Goal: Task Accomplishment & Management: Complete application form

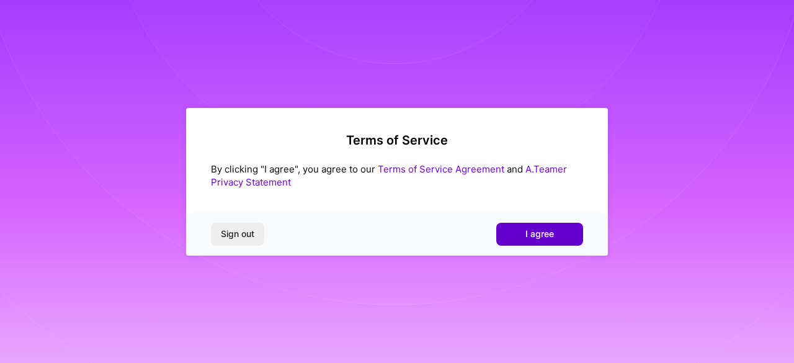
click at [518, 230] on button "I agree" at bounding box center [539, 234] width 87 height 22
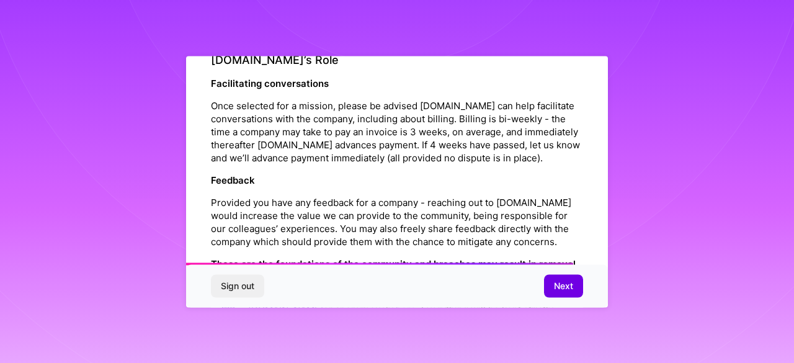
scroll to position [1506, 0]
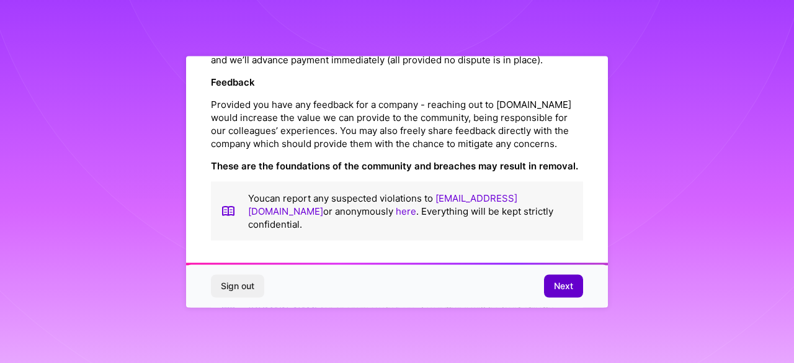
click at [563, 285] on span "Next" at bounding box center [563, 286] width 19 height 12
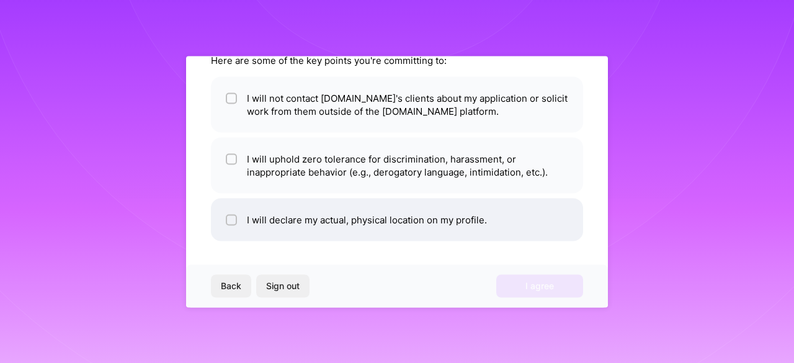
scroll to position [0, 0]
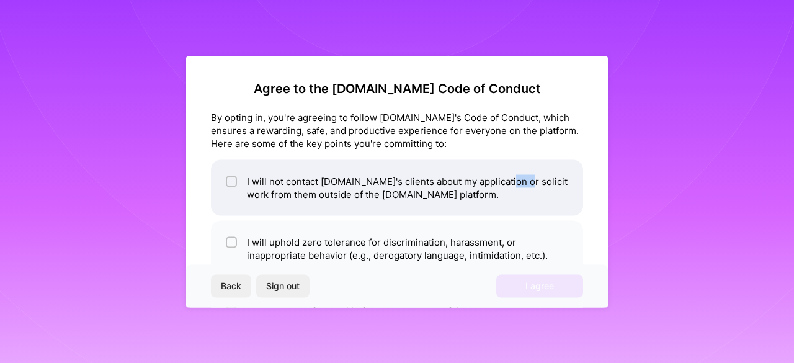
drag, startPoint x: 504, startPoint y: 184, endPoint x: 520, endPoint y: 185, distance: 15.6
click at [520, 185] on li "I will not contact [DOMAIN_NAME]'s clients about my application or solicit work…" at bounding box center [397, 187] width 372 height 56
drag, startPoint x: 505, startPoint y: 180, endPoint x: 529, endPoint y: 182, distance: 24.2
click at [529, 182] on li "I will not contact [DOMAIN_NAME]'s clients about my application or solicit work…" at bounding box center [397, 187] width 372 height 56
click at [468, 193] on li "I will not contact [DOMAIN_NAME]'s clients about my application or solicit work…" at bounding box center [397, 187] width 372 height 56
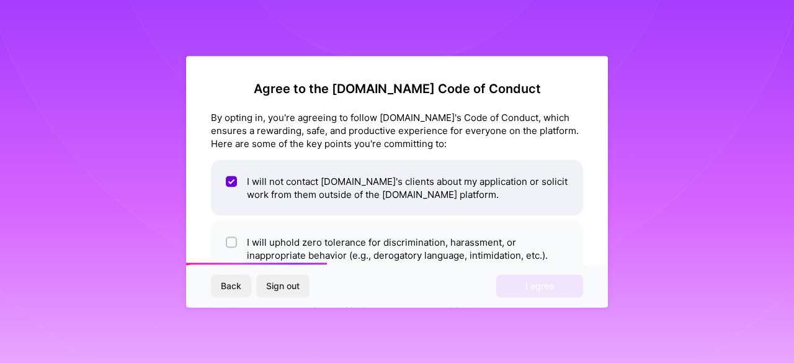
click at [468, 194] on li "I will not contact [DOMAIN_NAME]'s clients about my application or solicit work…" at bounding box center [397, 187] width 372 height 56
checkbox input "false"
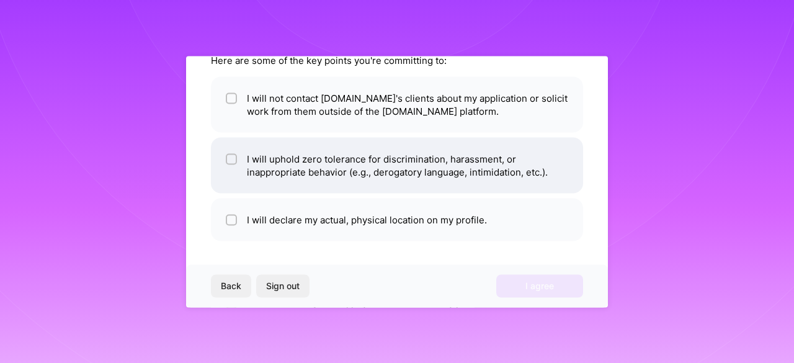
click at [400, 184] on li "I will uphold zero tolerance for discrimination, harassment, or inappropriate b…" at bounding box center [397, 165] width 372 height 56
checkbox input "true"
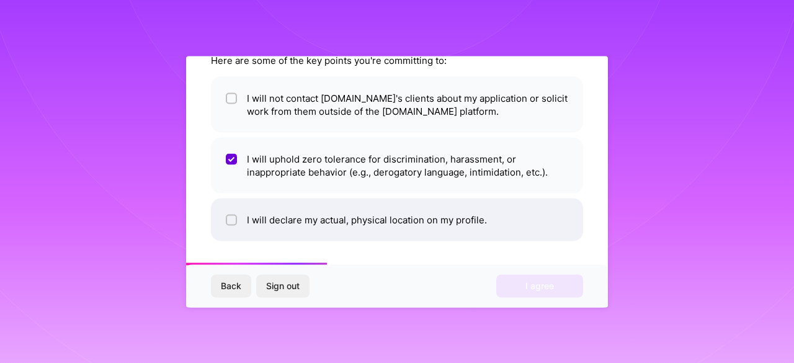
click at [412, 220] on li "I will declare my actual, physical location on my profile." at bounding box center [397, 219] width 372 height 43
checkbox input "true"
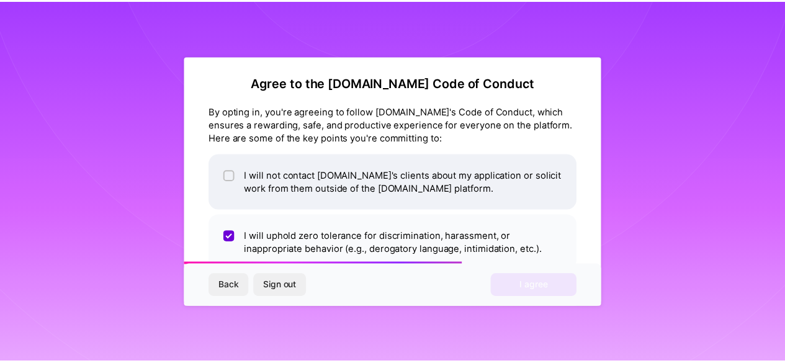
scroll to position [1, 0]
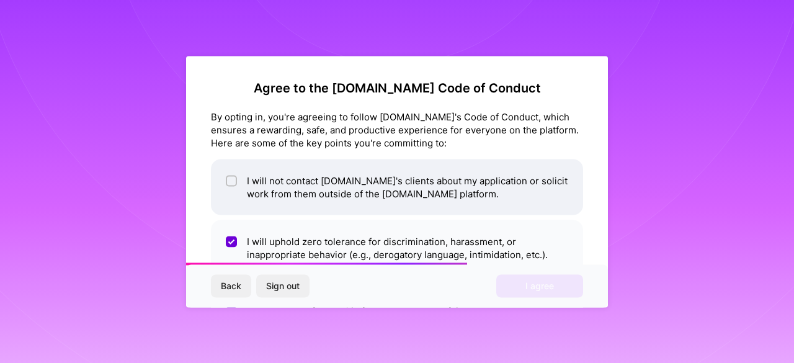
click at [430, 192] on li "I will not contact [DOMAIN_NAME]'s clients about my application or solicit work…" at bounding box center [397, 187] width 372 height 56
checkbox input "true"
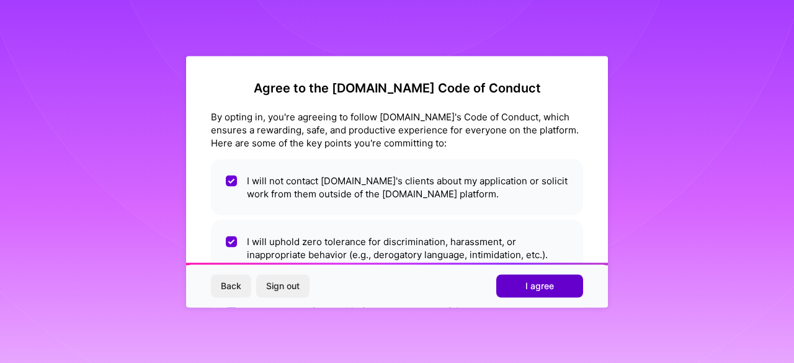
click at [550, 279] on button "I agree" at bounding box center [539, 286] width 87 height 22
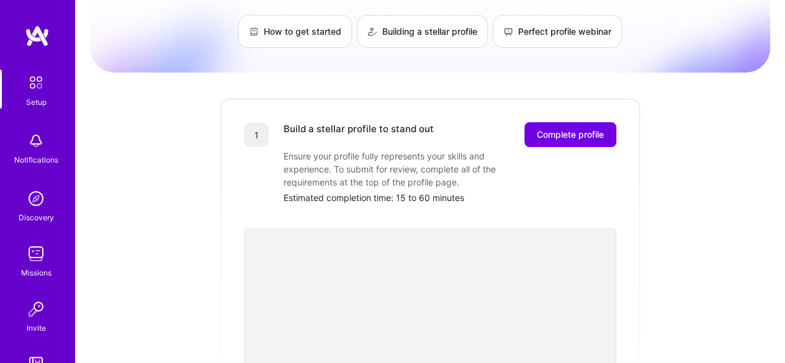
scroll to position [82, 0]
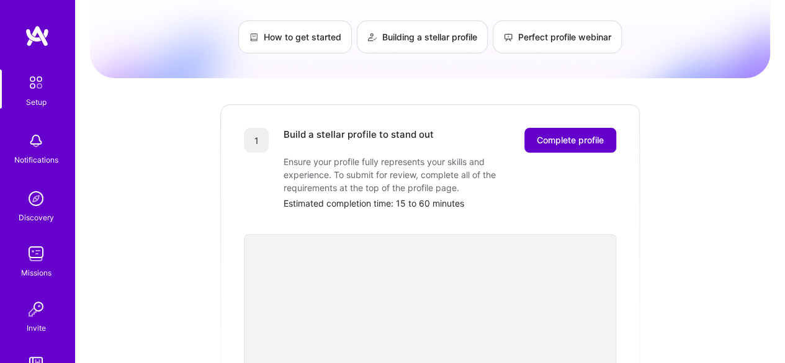
click at [565, 134] on span "Complete profile" at bounding box center [570, 140] width 67 height 12
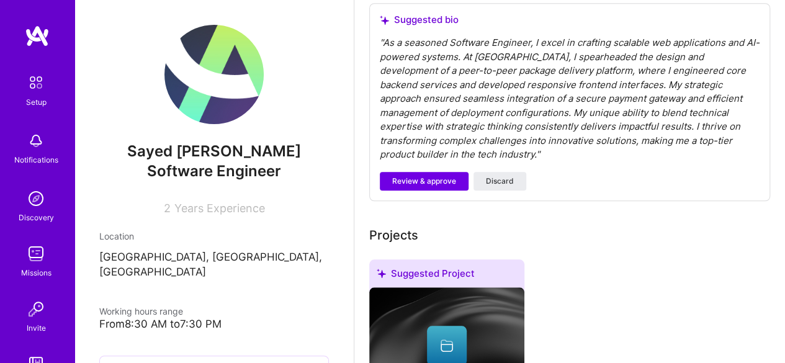
scroll to position [413, 0]
click at [437, 177] on span "Review & approve" at bounding box center [424, 181] width 64 height 11
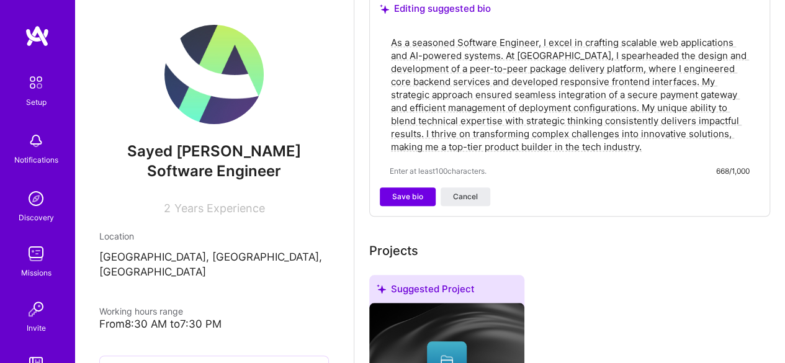
scroll to position [455, 0]
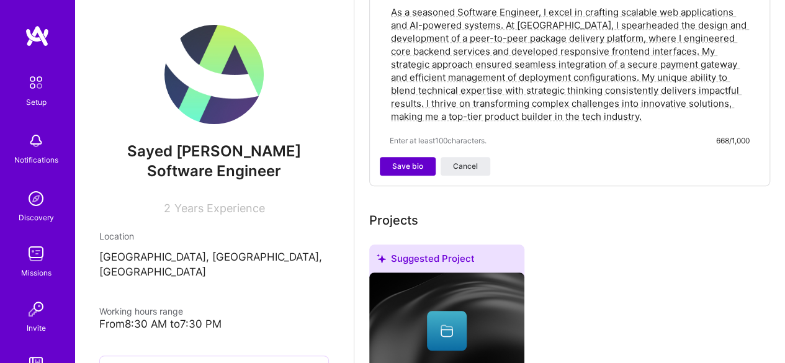
click at [409, 165] on span "Save bio" at bounding box center [407, 166] width 31 height 11
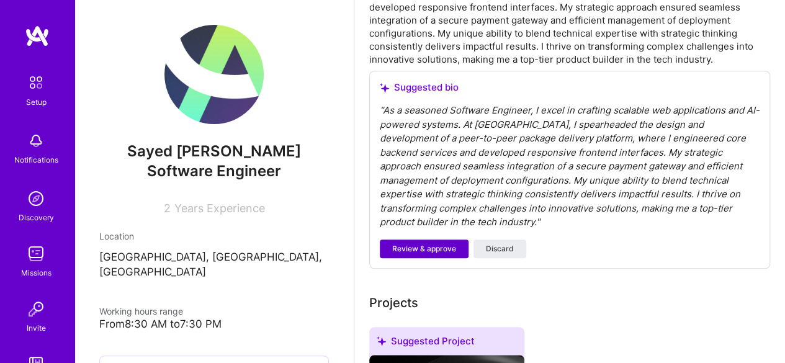
click at [439, 247] on span "Review & approve" at bounding box center [424, 248] width 64 height 11
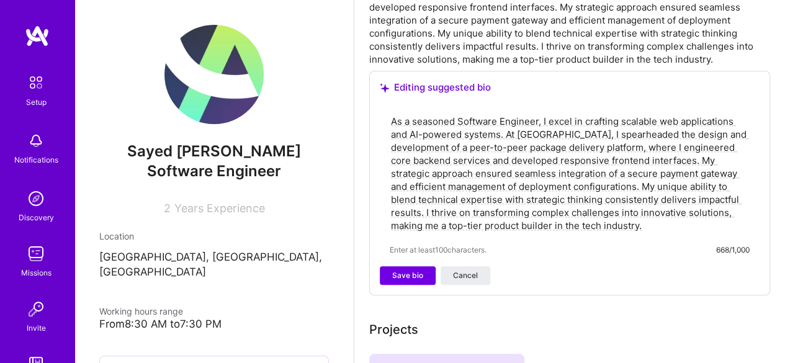
click at [434, 265] on div "As a seasoned Software Engineer, I excel in crafting scalable web applications …" at bounding box center [570, 185] width 380 height 163
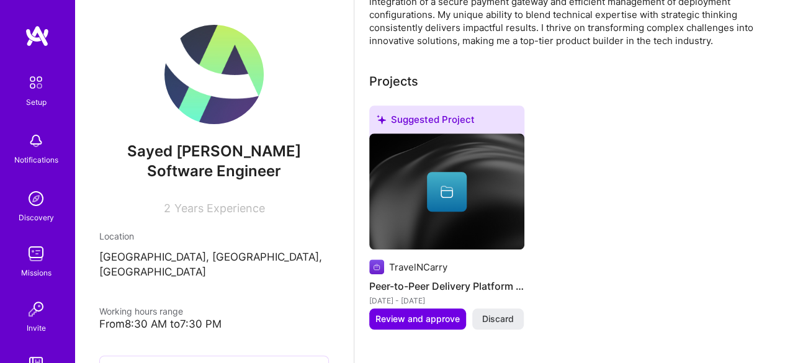
click at [430, 272] on div "TravelNCarry Peer-to-Peer Delivery Platform Development [DATE] - [DATE] Review …" at bounding box center [446, 220] width 155 height 174
click at [563, 207] on div "Suggested Project TravelNCarry Peer-to-Peer Delivery Platform Development [DATE…" at bounding box center [569, 224] width 401 height 239
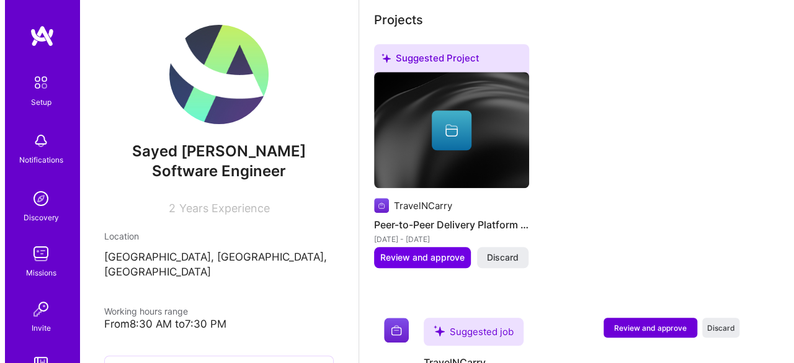
scroll to position [537, 0]
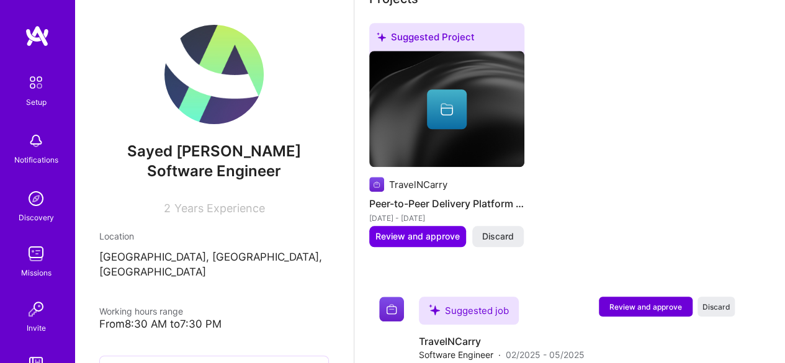
click at [442, 107] on icon at bounding box center [446, 111] width 12 height 8
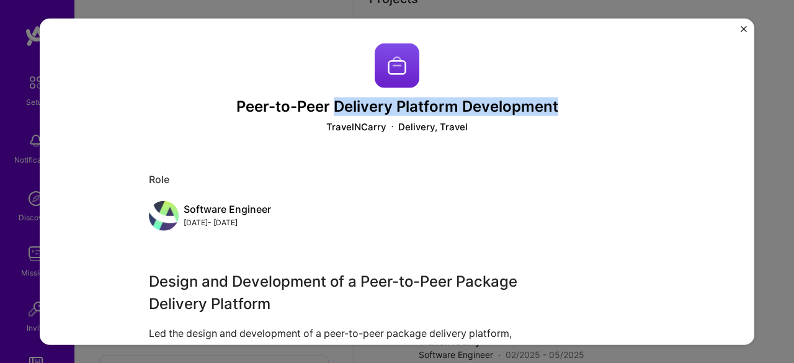
drag, startPoint x: 334, startPoint y: 113, endPoint x: 608, endPoint y: 114, distance: 274.2
click at [608, 114] on h3 "Peer-to-Peer Delivery Platform Development" at bounding box center [397, 106] width 496 height 18
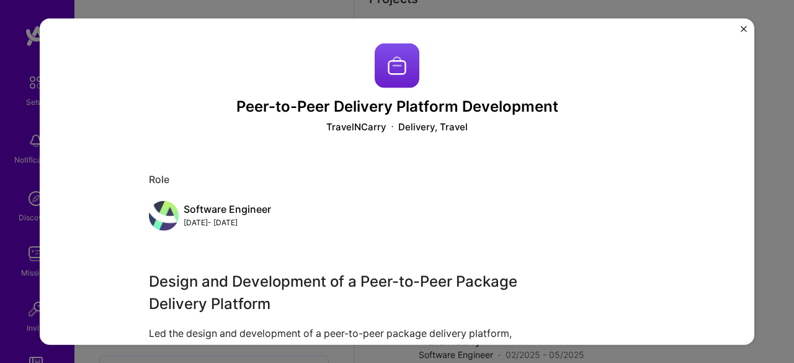
click at [519, 149] on div "Peer-to-Peer Delivery Platform Development TravelNCarry Delivery, Travel Role S…" at bounding box center [397, 288] width 496 height 491
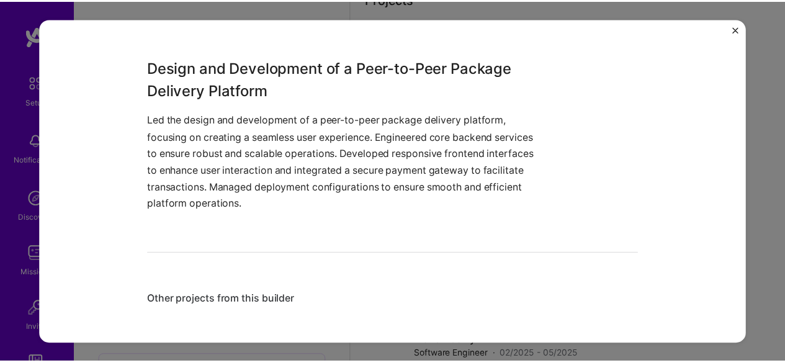
scroll to position [214, 0]
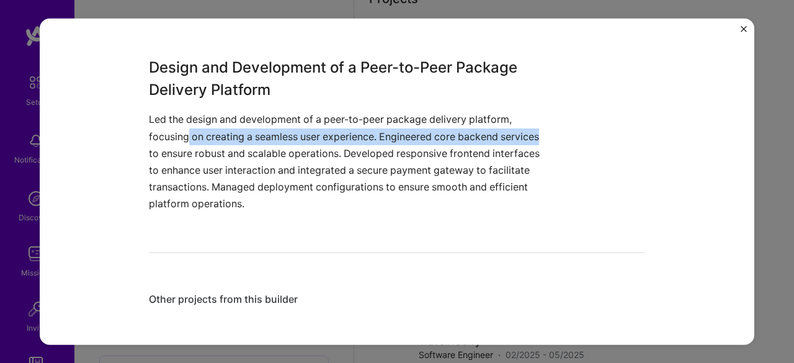
drag, startPoint x: 182, startPoint y: 137, endPoint x: 624, endPoint y: 114, distance: 442.3
click at [572, 137] on div "Design and Development of a Peer-to-Peer Package Delivery Platform Led the desi…" at bounding box center [397, 134] width 496 height 156
click at [744, 29] on img "Close" at bounding box center [744, 28] width 6 height 6
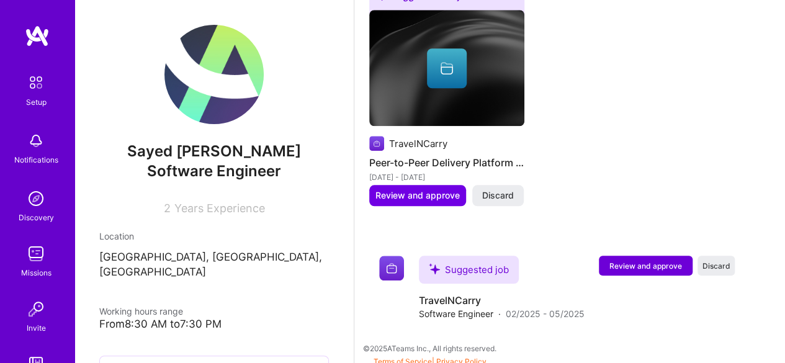
scroll to position [579, 0]
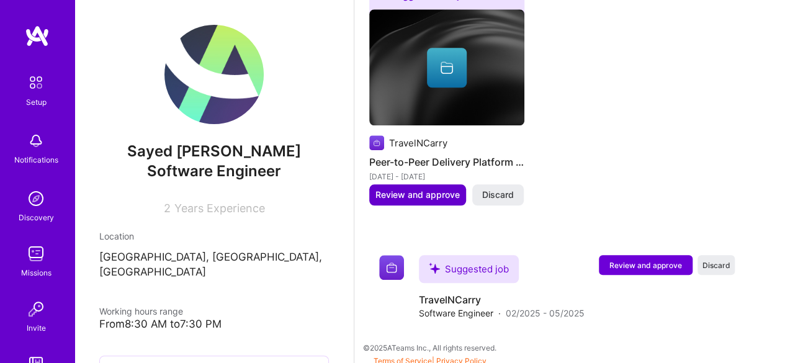
click at [447, 200] on span "Review and approve" at bounding box center [417, 195] width 84 height 12
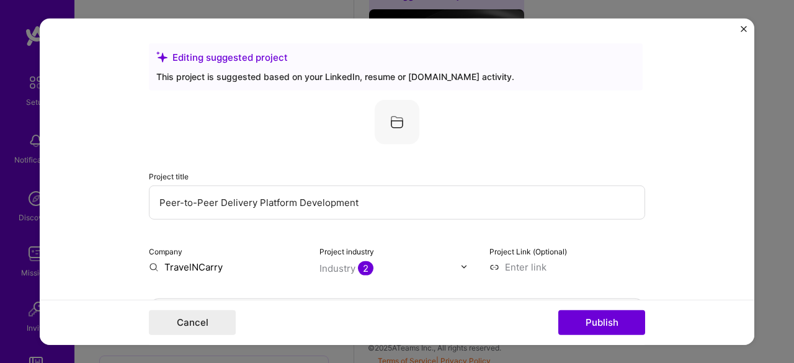
click at [742, 31] on img "Close" at bounding box center [744, 28] width 6 height 6
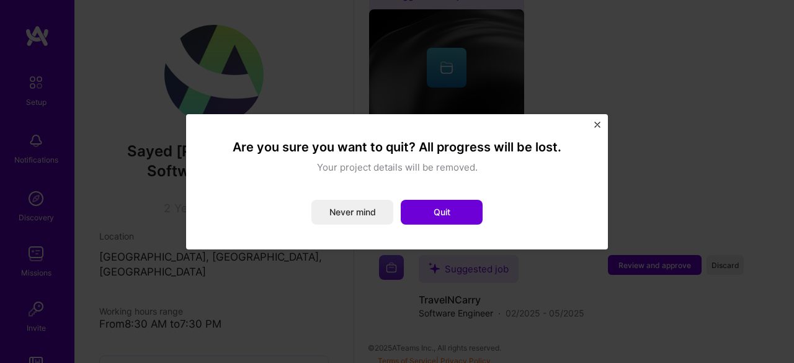
click at [603, 126] on div "Are you sure you want to quit? All progress will be lost. Your project details …" at bounding box center [397, 181] width 422 height 135
click at [595, 125] on img "Close" at bounding box center [597, 125] width 6 height 6
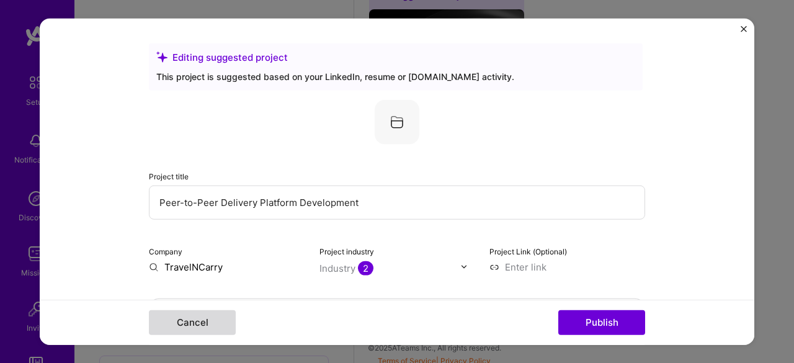
click at [206, 324] on button "Cancel" at bounding box center [192, 322] width 87 height 25
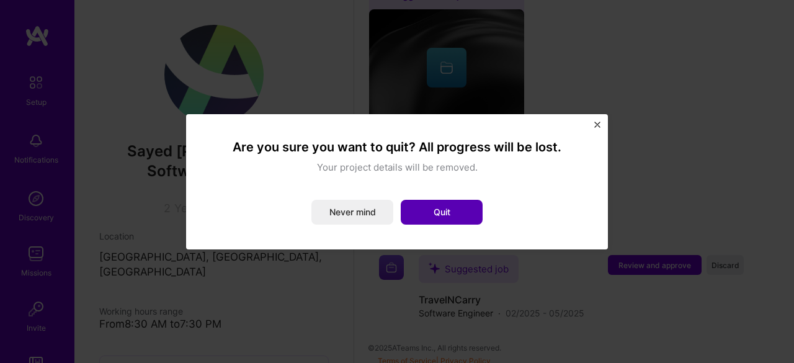
click at [436, 210] on button "Quit" at bounding box center [442, 212] width 82 height 25
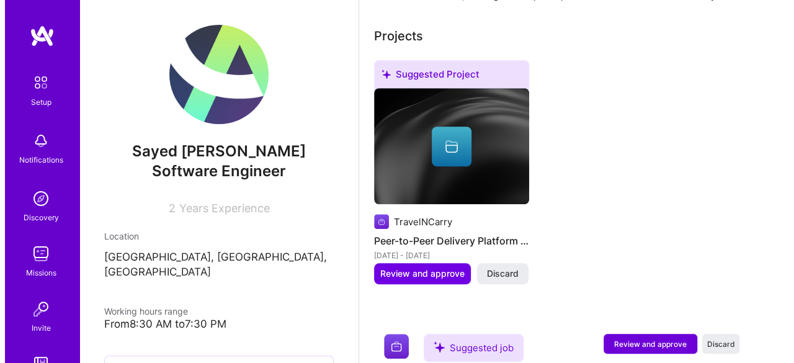
scroll to position [496, 0]
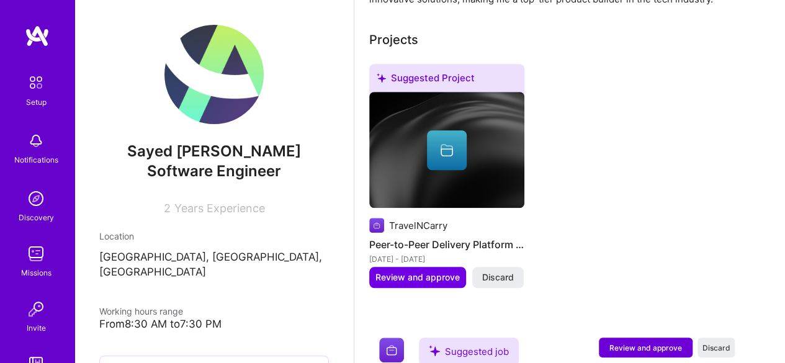
click at [466, 148] on div at bounding box center [447, 150] width 40 height 40
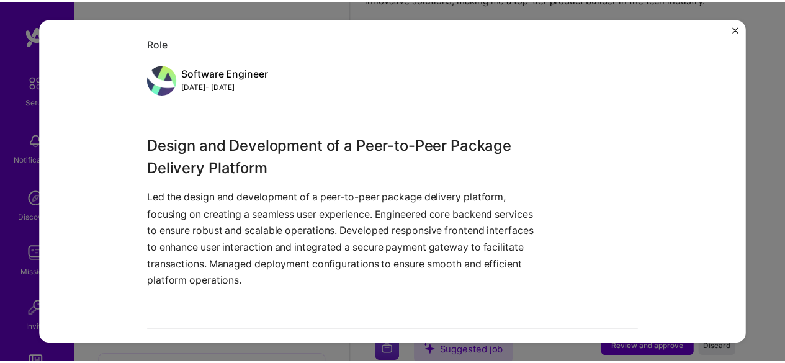
scroll to position [214, 0]
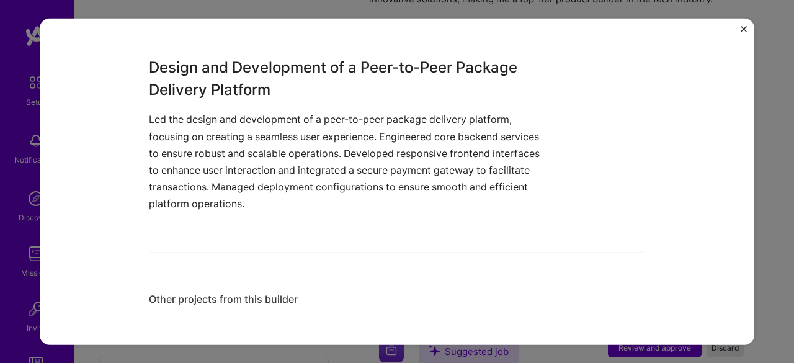
click at [739, 30] on div "Peer-to-Peer Delivery Platform Development TravelNCarry Delivery, Travel Role S…" at bounding box center [397, 181] width 715 height 327
click at [742, 30] on img "Close" at bounding box center [744, 28] width 6 height 6
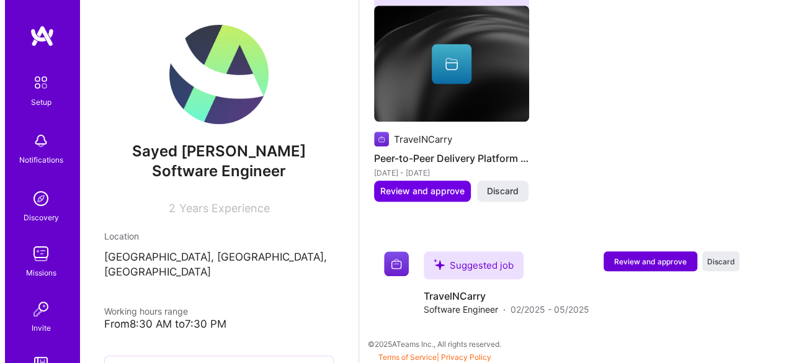
scroll to position [585, 0]
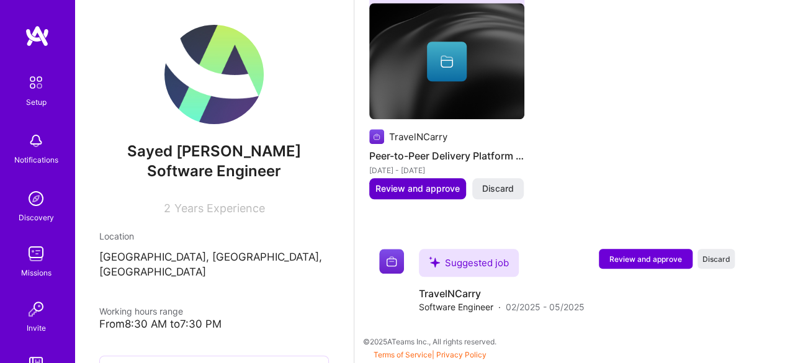
click at [455, 190] on span "Review and approve" at bounding box center [417, 188] width 84 height 12
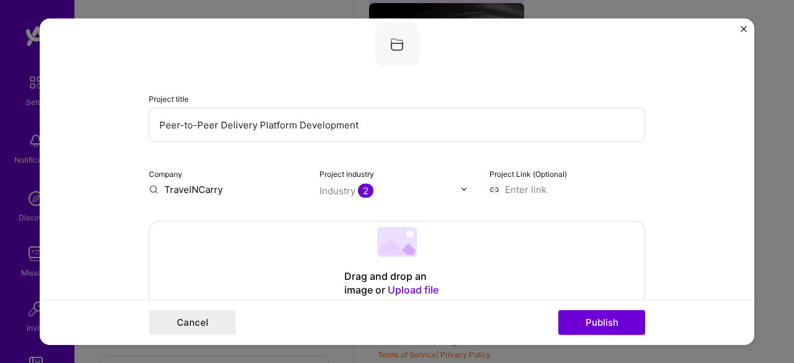
scroll to position [124, 0]
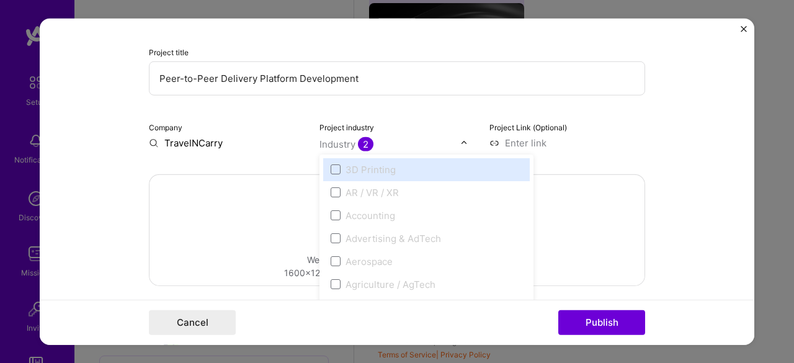
click at [347, 147] on div "Industry 2" at bounding box center [346, 143] width 54 height 13
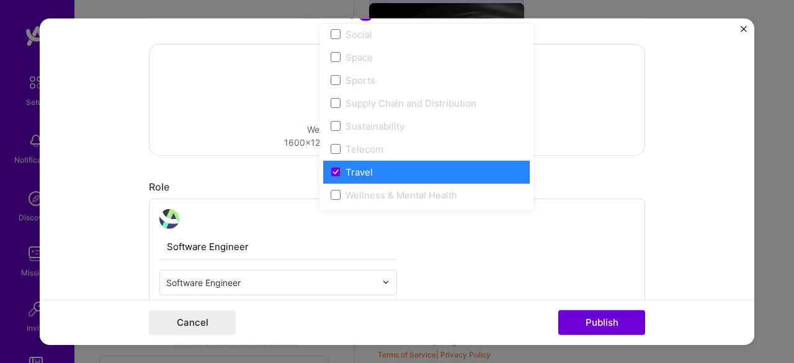
scroll to position [207, 0]
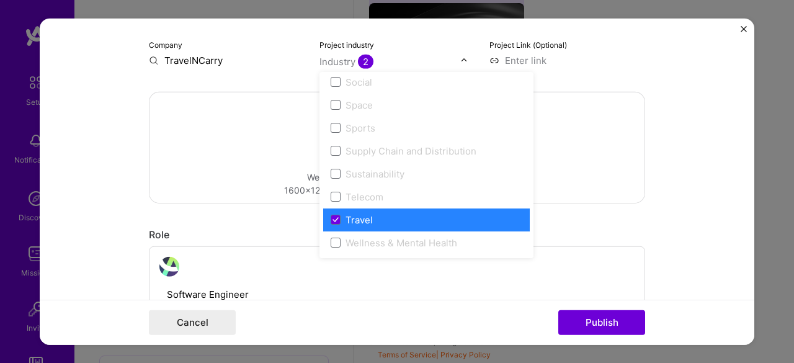
click at [727, 194] on form "Editing suggested project This project is suggested based on your LinkedIn, res…" at bounding box center [397, 181] width 715 height 327
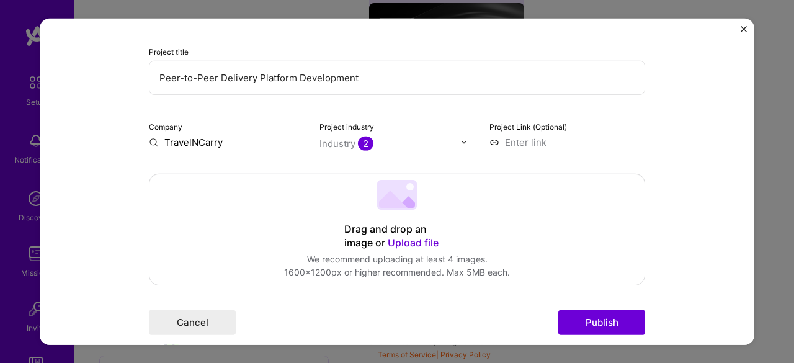
scroll to position [124, 0]
drag, startPoint x: 485, startPoint y: 127, endPoint x: 566, endPoint y: 127, distance: 81.3
click at [566, 127] on div "Project Link (Optional)" at bounding box center [567, 134] width 156 height 29
click at [489, 145] on input at bounding box center [567, 142] width 156 height 13
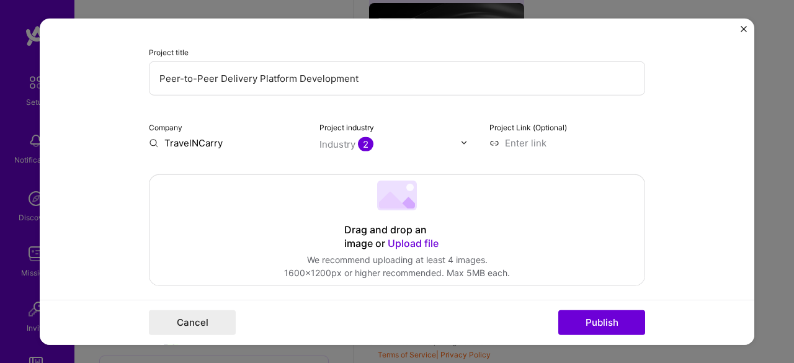
click at [462, 143] on img at bounding box center [463, 142] width 7 height 7
click at [514, 128] on label "Project Link (Optional)" at bounding box center [528, 126] width 78 height 9
click at [519, 146] on input at bounding box center [567, 142] width 156 height 13
click at [513, 141] on input at bounding box center [567, 142] width 156 height 13
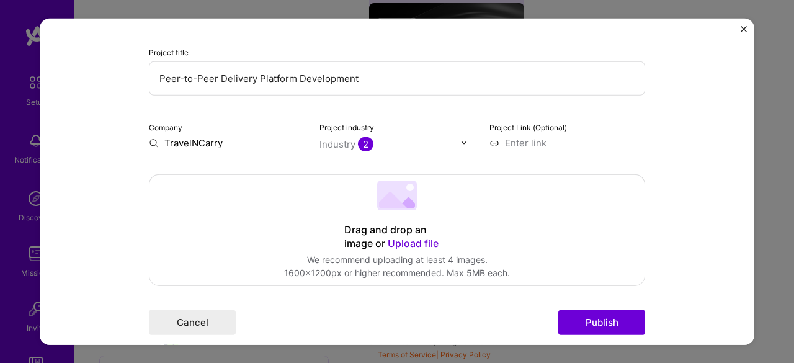
click at [525, 142] on input at bounding box center [567, 142] width 156 height 13
paste input "[DOMAIN_NAME][URL]"
click at [671, 173] on form "Editing suggested project This project is suggested based on your LinkedIn, res…" at bounding box center [397, 181] width 715 height 327
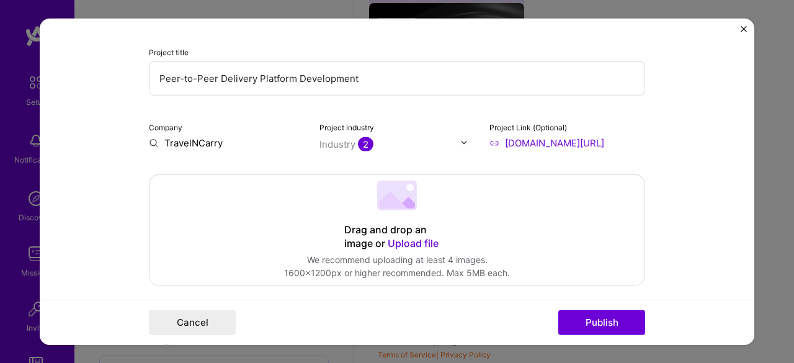
type input "[URL][DOMAIN_NAME]"
click at [528, 220] on div "Drag and drop an image or Upload file Upload file We recommend uploading at lea…" at bounding box center [396, 229] width 495 height 110
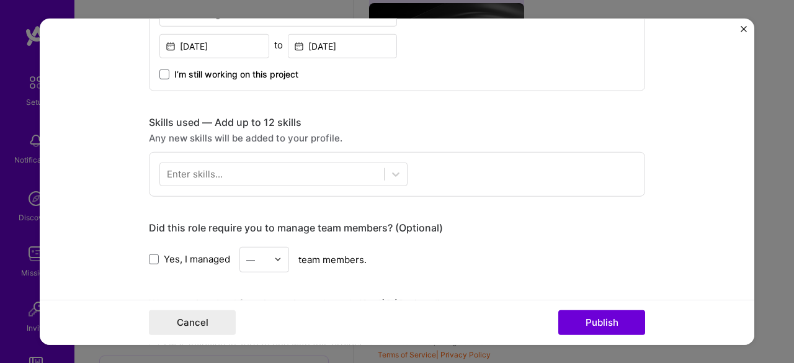
scroll to position [537, 0]
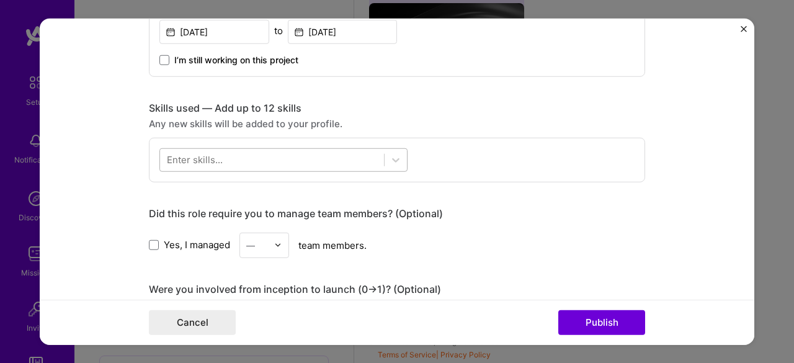
click at [384, 158] on span at bounding box center [384, 159] width 1 height 12
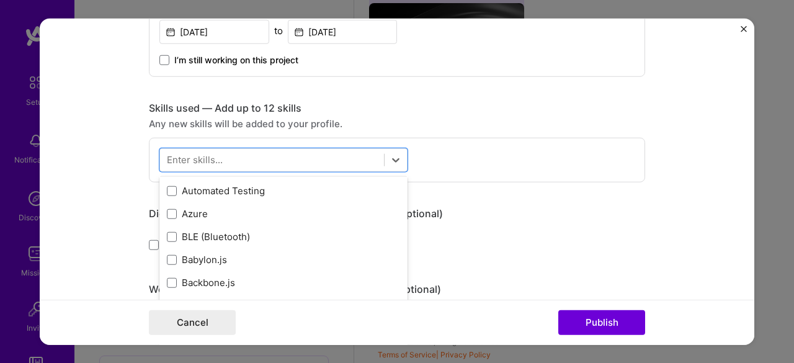
scroll to position [1116, 0]
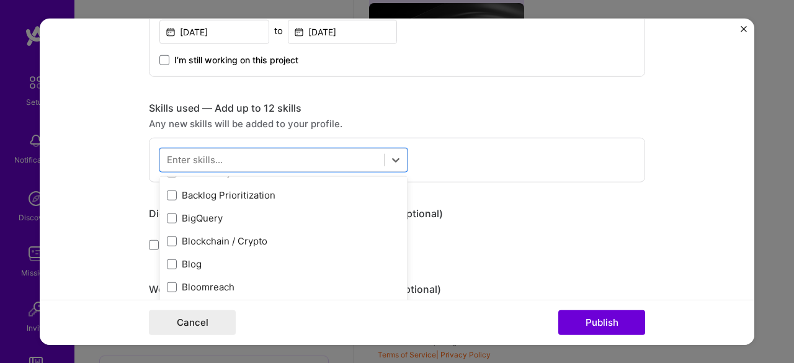
click at [587, 154] on div "option BigQuery focused, 0 of 2. 378 results available. Use Up and Down to choo…" at bounding box center [397, 159] width 496 height 45
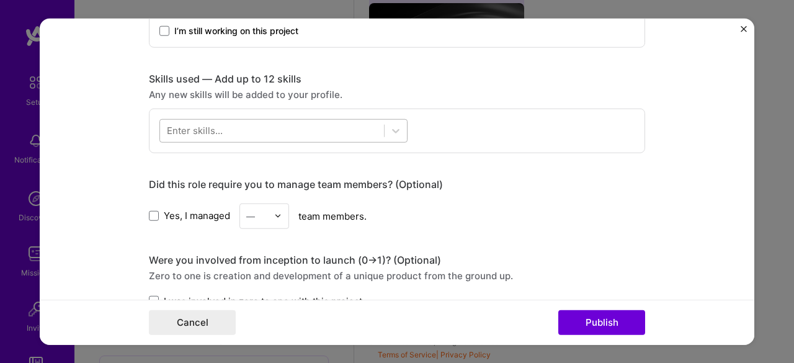
scroll to position [537, 0]
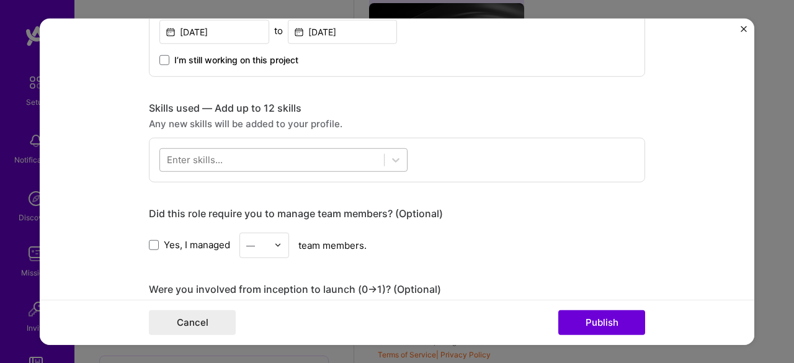
click at [262, 152] on div at bounding box center [272, 159] width 224 height 20
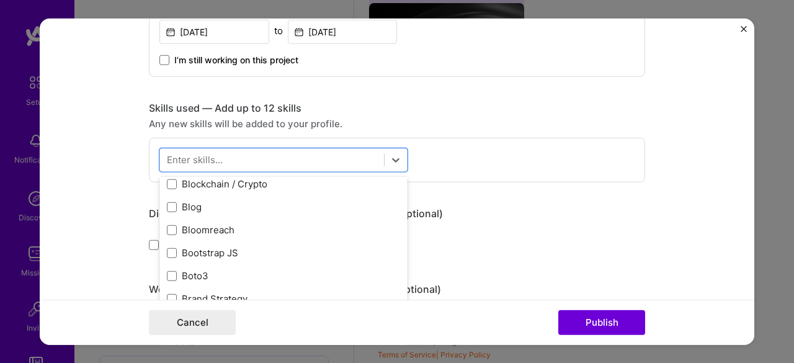
scroll to position [0, 0]
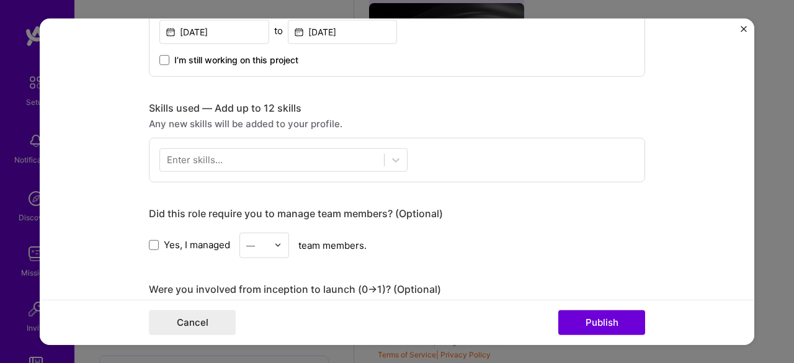
drag, startPoint x: 467, startPoint y: 149, endPoint x: 480, endPoint y: 151, distance: 13.2
click at [471, 149] on div "Enter skills..." at bounding box center [397, 159] width 496 height 45
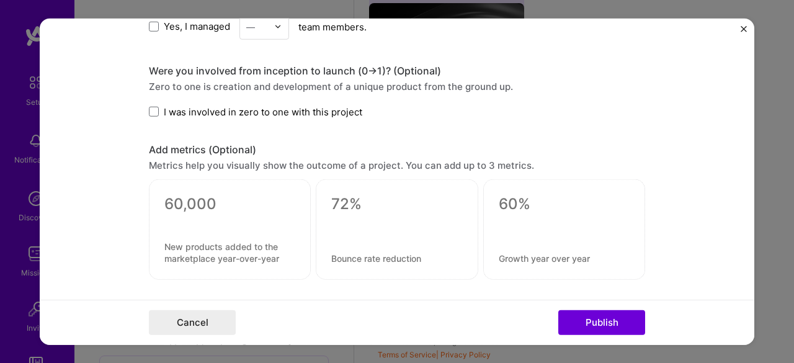
scroll to position [785, 0]
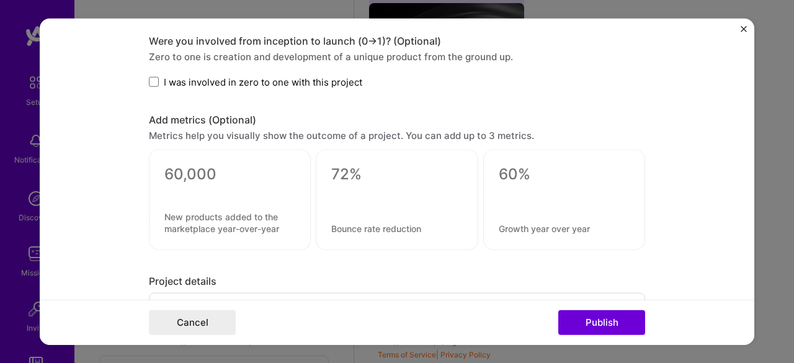
click at [252, 80] on span "I was involved in zero to one with this project" at bounding box center [263, 81] width 198 height 13
click at [0, 0] on input "I was involved in zero to one with this project" at bounding box center [0, 0] width 0 height 0
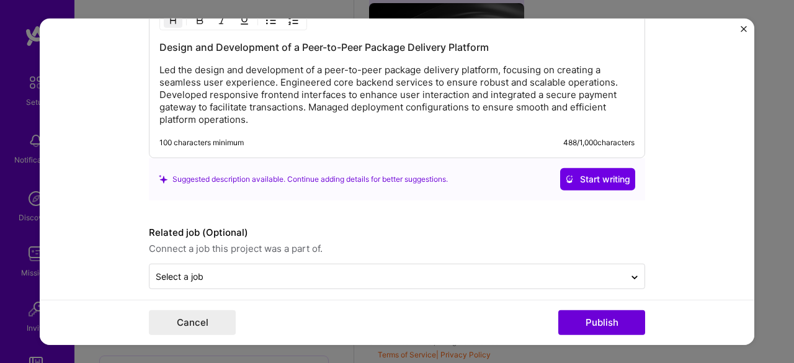
scroll to position [1086, 0]
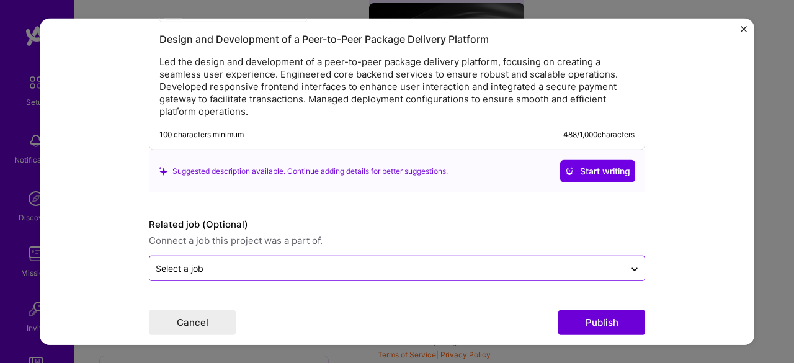
click at [483, 264] on input "text" at bounding box center [387, 268] width 463 height 13
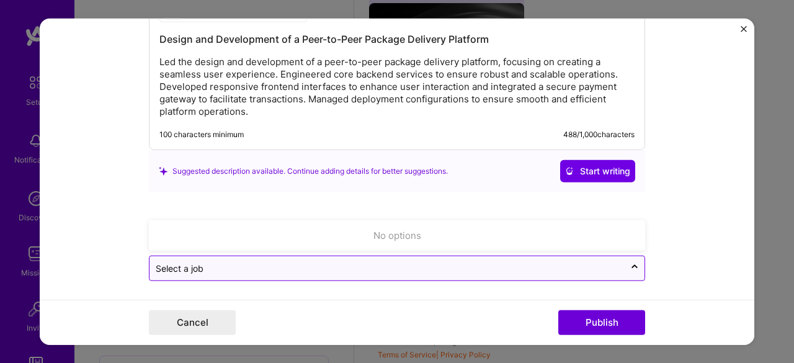
click at [483, 264] on input "text" at bounding box center [387, 268] width 463 height 13
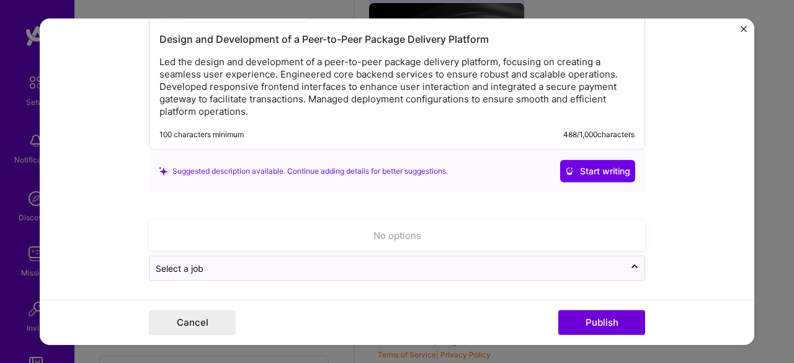
click at [673, 237] on form "Editing suggested project This project is suggested based on your LinkedIn, res…" at bounding box center [397, 181] width 715 height 327
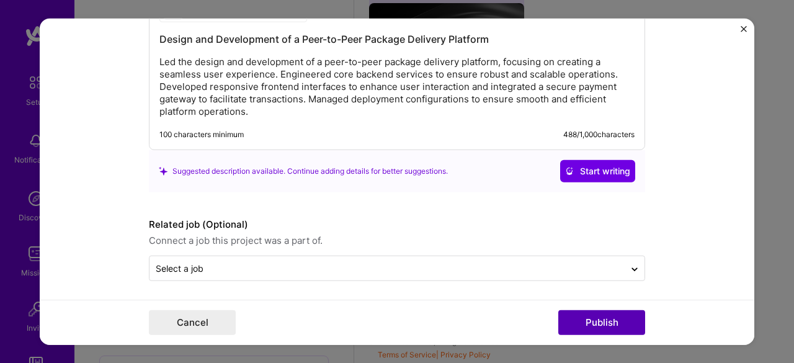
click at [613, 318] on button "Publish" at bounding box center [601, 322] width 87 height 25
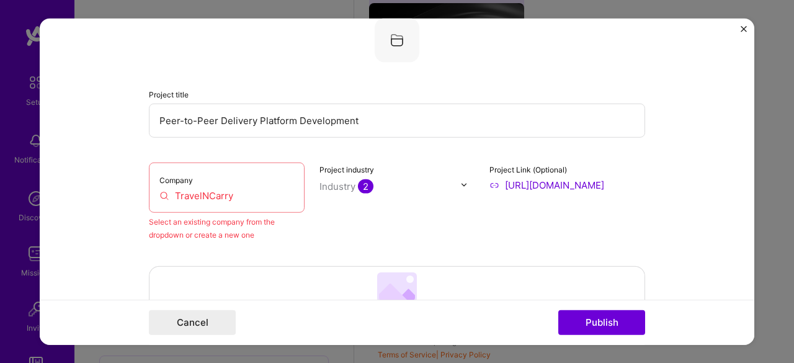
scroll to position [81, 0]
click at [220, 192] on input "TravelNCarry" at bounding box center [226, 195] width 135 height 13
drag, startPoint x: 270, startPoint y: 198, endPoint x: 67, endPoint y: 220, distance: 204.0
click at [11, 228] on div "Editing suggested project This project is suggested based on your LinkedIn, res…" at bounding box center [397, 181] width 794 height 363
click at [116, 182] on form "Editing suggested project This project is suggested based on your LinkedIn, res…" at bounding box center [397, 181] width 715 height 327
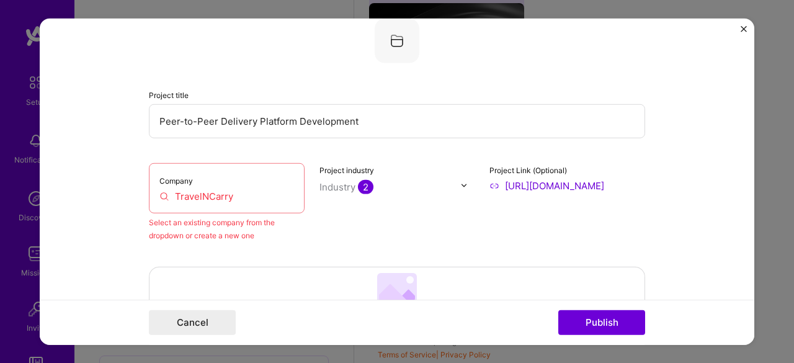
click at [159, 199] on input "TravelNCarry" at bounding box center [226, 195] width 135 height 13
click at [220, 180] on div "Company TravelNCarry" at bounding box center [227, 188] width 156 height 50
drag, startPoint x: 245, startPoint y: 206, endPoint x: 187, endPoint y: 204, distance: 58.3
click at [127, 212] on form "Editing suggested project This project is suggested based on your LinkedIn, res…" at bounding box center [397, 181] width 715 height 327
click at [237, 195] on input "TravelNCarry" at bounding box center [226, 195] width 135 height 13
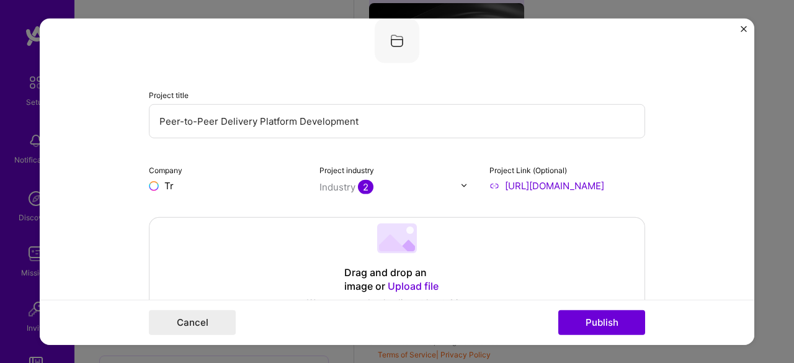
type input "T"
click at [108, 194] on form "Editing suggested project This project is suggested based on your LinkedIn, res…" at bounding box center [397, 181] width 715 height 327
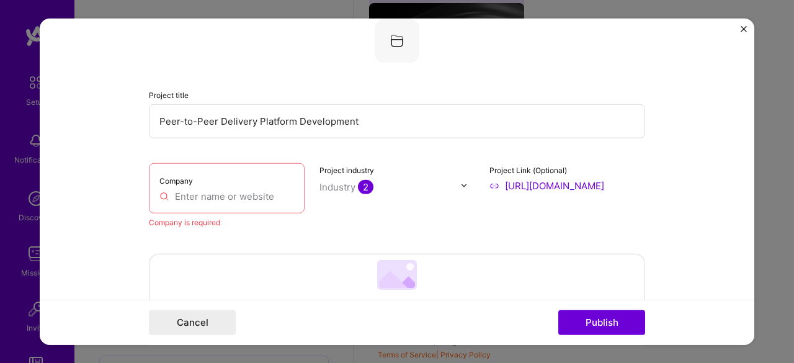
drag, startPoint x: 192, startPoint y: 191, endPoint x: 203, endPoint y: 198, distance: 13.1
click at [192, 192] on input "text" at bounding box center [226, 195] width 135 height 13
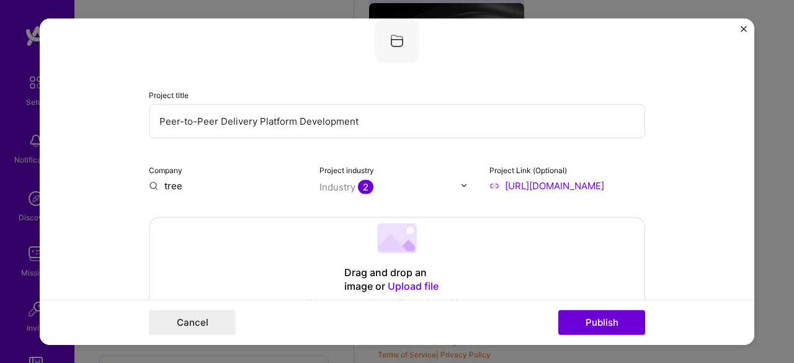
drag, startPoint x: 187, startPoint y: 190, endPoint x: 127, endPoint y: 205, distance: 62.0
click at [120, 202] on form "Editing suggested project This project is suggested based on your LinkedIn, res…" at bounding box center [397, 181] width 715 height 327
type input "h"
type input "y"
type input "travelncarry"
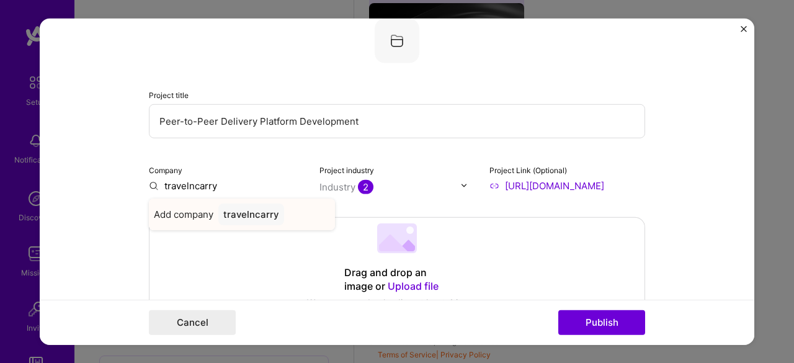
click at [243, 213] on div "travelncarry" at bounding box center [251, 214] width 66 height 22
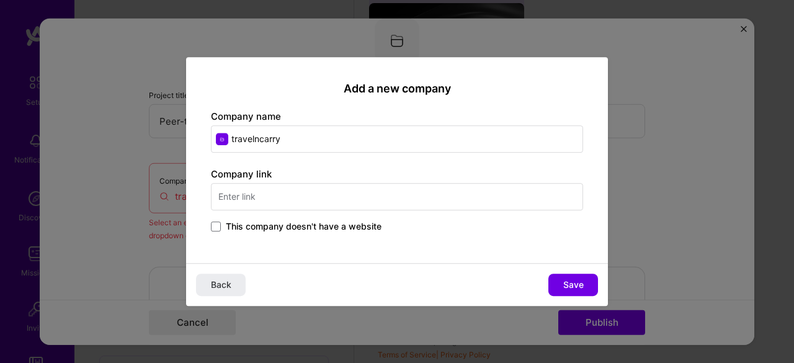
click at [368, 188] on input "text" at bounding box center [397, 196] width 372 height 27
type input "[DOMAIN_NAME]"
click at [346, 225] on span "This company doesn't have a website" at bounding box center [304, 226] width 156 height 12
click at [0, 0] on input "This company doesn't have a website" at bounding box center [0, 0] width 0 height 0
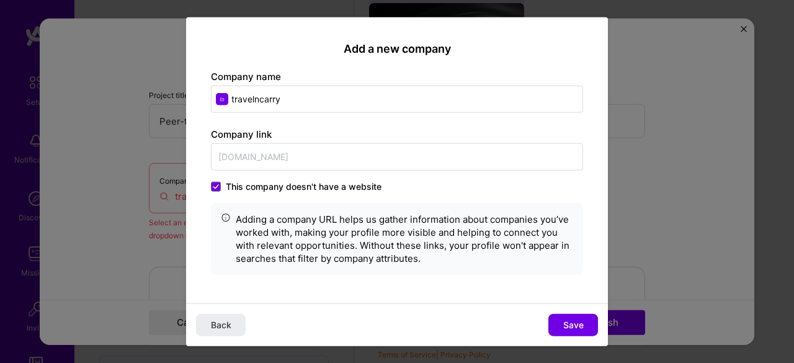
click at [295, 179] on div "Company link [DOMAIN_NAME] This company doesn't have a website Adding a company…" at bounding box center [397, 201] width 372 height 147
click at [293, 192] on span "This company doesn't have a website" at bounding box center [304, 186] width 156 height 12
click at [0, 0] on input "This company doesn't have a website" at bounding box center [0, 0] width 0 height 0
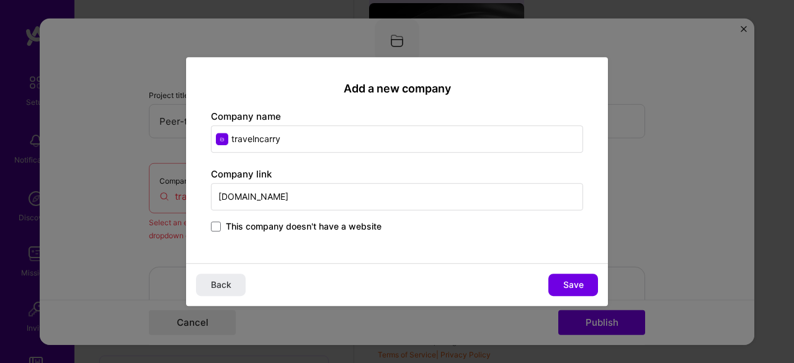
click at [346, 225] on span "This company doesn't have a website" at bounding box center [304, 226] width 156 height 12
click at [0, 0] on input "This company doesn't have a website" at bounding box center [0, 0] width 0 height 0
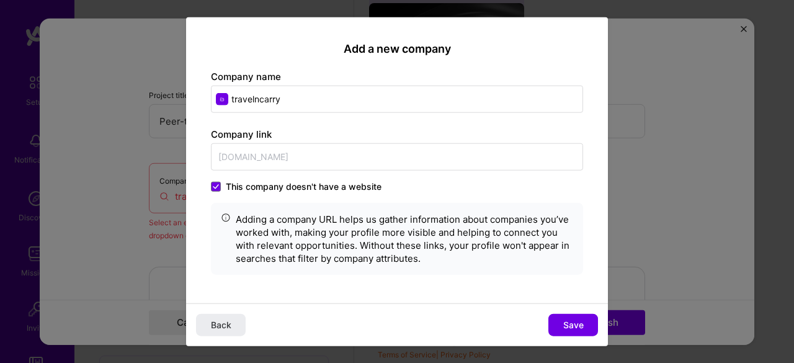
click at [326, 187] on span "This company doesn't have a website" at bounding box center [304, 186] width 156 height 12
click at [0, 0] on input "This company doesn't have a website" at bounding box center [0, 0] width 0 height 0
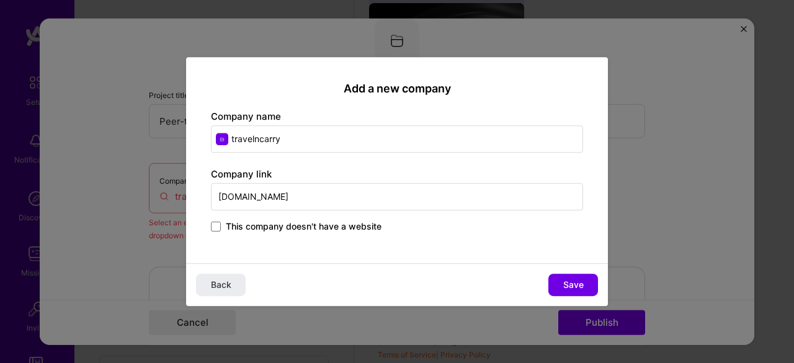
click at [341, 223] on span "This company doesn't have a website" at bounding box center [304, 226] width 156 height 12
click at [0, 0] on input "This company doesn't have a website" at bounding box center [0, 0] width 0 height 0
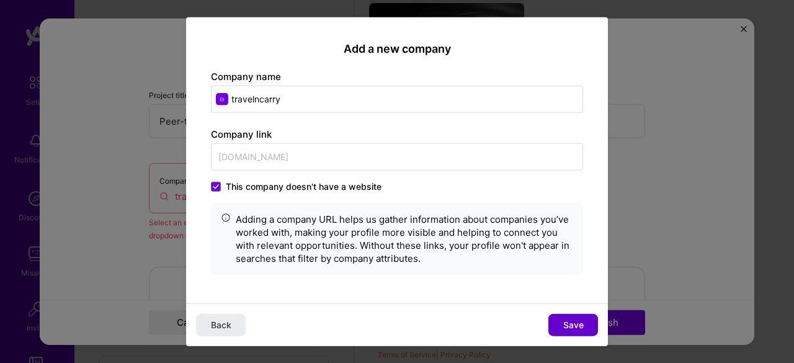
click at [564, 323] on span "Save" at bounding box center [573, 325] width 20 height 12
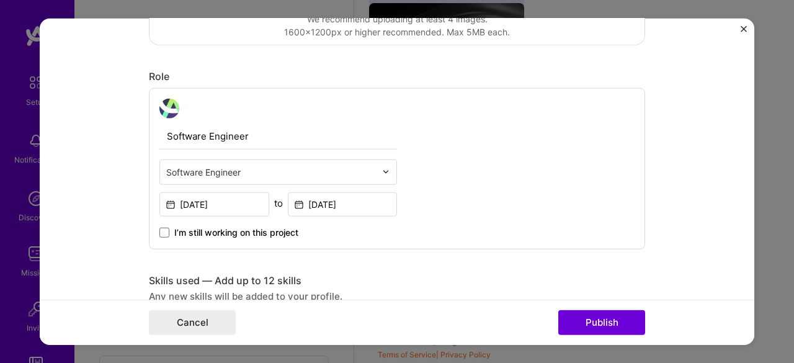
scroll to position [412, 0]
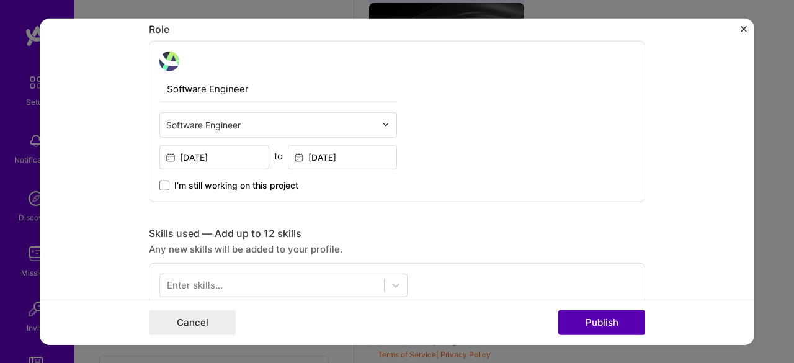
click at [633, 324] on button "Publish" at bounding box center [601, 322] width 87 height 25
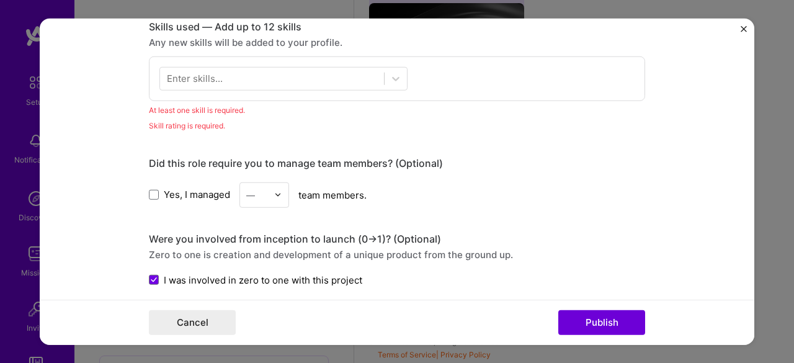
scroll to position [619, 0]
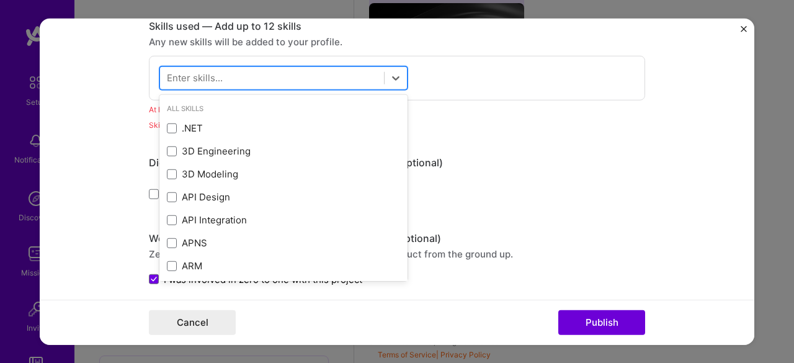
click at [289, 71] on div at bounding box center [272, 78] width 224 height 20
click at [290, 71] on div at bounding box center [272, 78] width 224 height 20
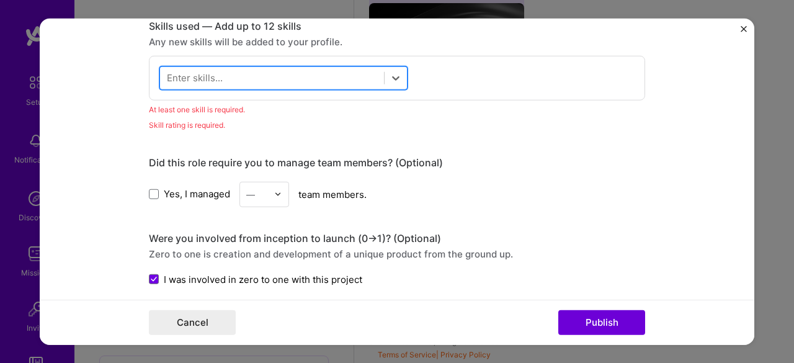
click at [308, 71] on div at bounding box center [272, 78] width 224 height 20
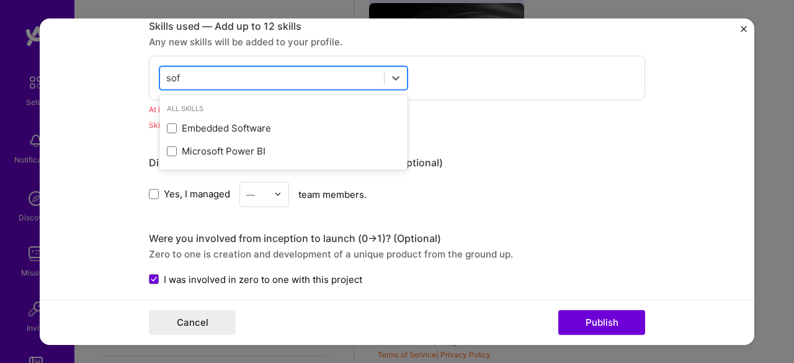
scroll to position [0, 0]
type input "s"
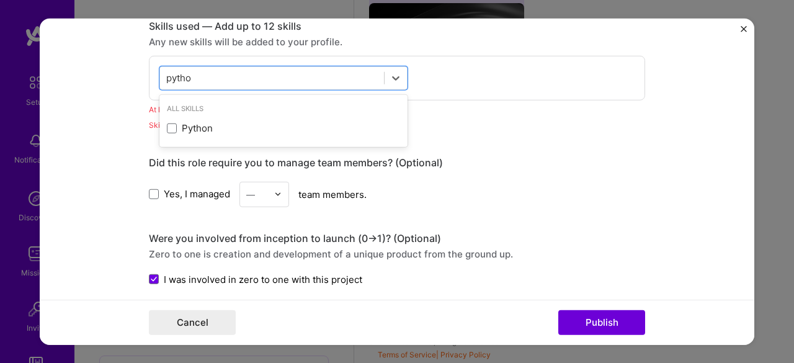
drag, startPoint x: 246, startPoint y: 123, endPoint x: 409, endPoint y: 182, distance: 173.2
click at [248, 123] on div "Python" at bounding box center [283, 128] width 233 height 13
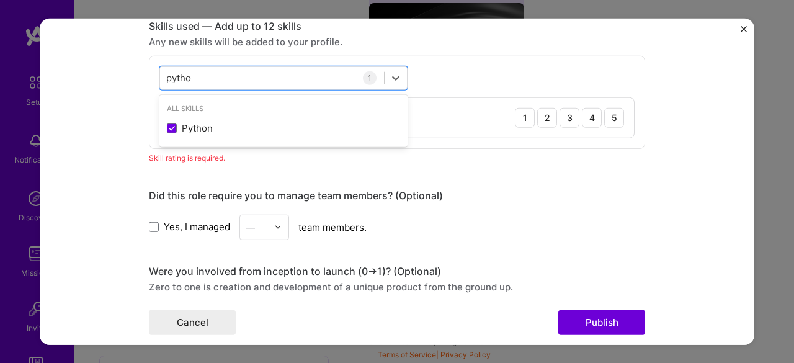
drag, startPoint x: 138, startPoint y: 79, endPoint x: 109, endPoint y: 73, distance: 29.9
click at [109, 73] on form "Editing suggested project This project is suggested based on your LinkedIn, res…" at bounding box center [397, 181] width 715 height 327
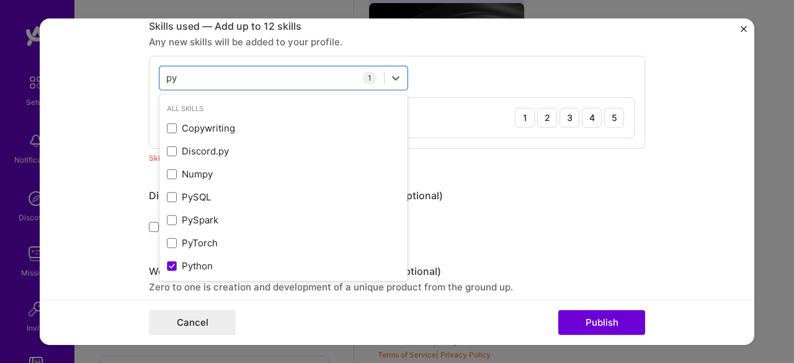
type input "p"
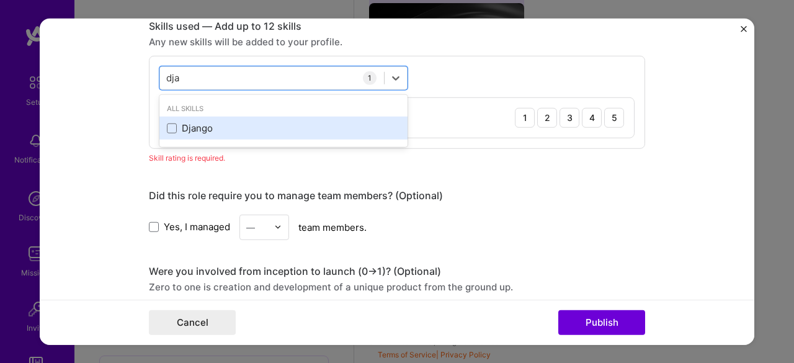
click at [182, 122] on div "Django" at bounding box center [283, 128] width 233 height 13
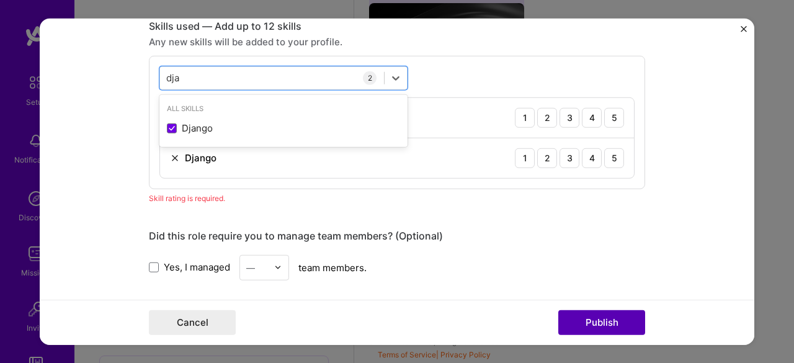
type input "dja"
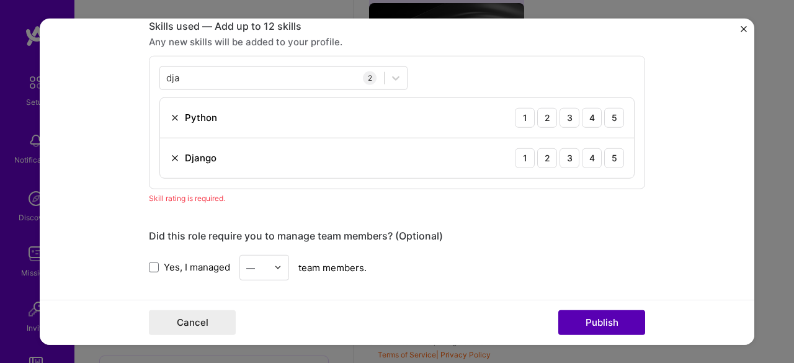
click at [606, 322] on button "Publish" at bounding box center [601, 322] width 87 height 25
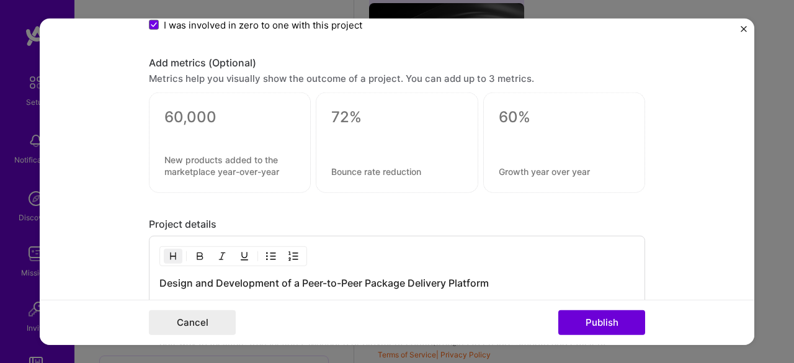
scroll to position [1074, 0]
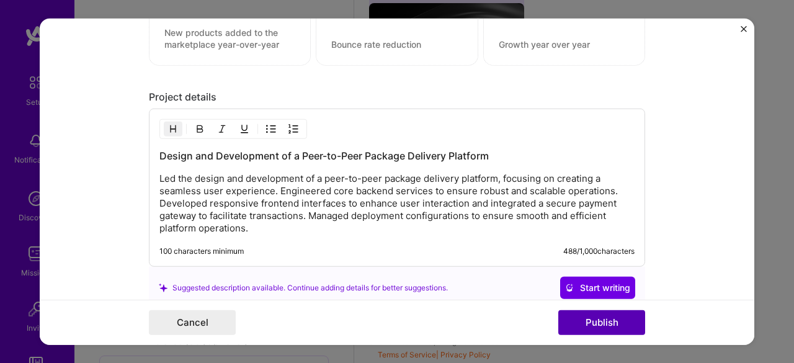
click at [600, 318] on button "Publish" at bounding box center [601, 322] width 87 height 25
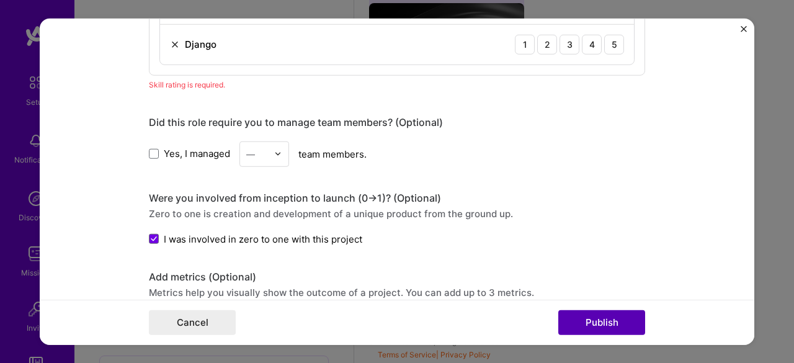
click at [604, 321] on button "Publish" at bounding box center [601, 322] width 87 height 25
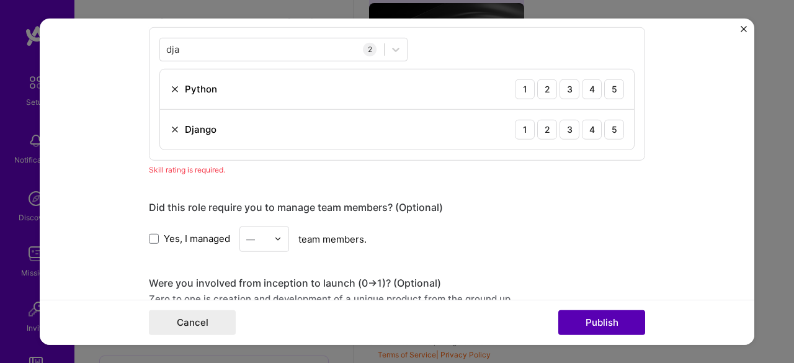
scroll to position [619, 0]
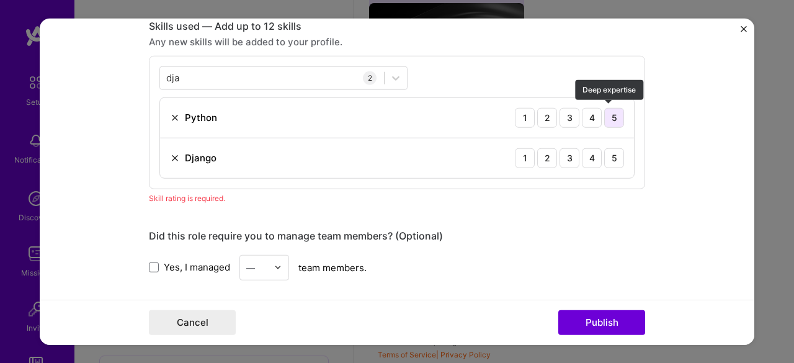
click at [608, 116] on div "5" at bounding box center [614, 117] width 20 height 20
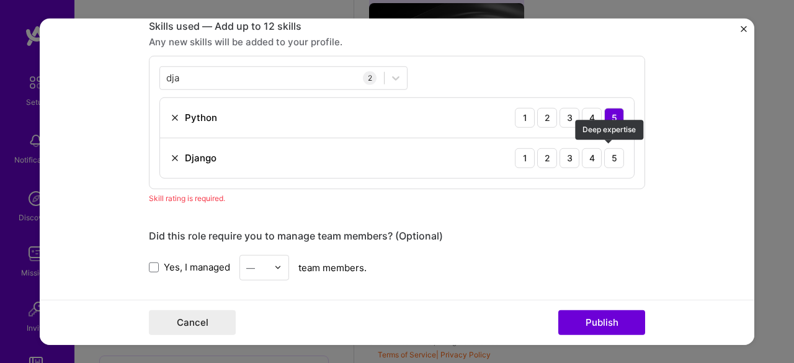
click at [622, 167] on div "Django 1 2 3 4 5" at bounding box center [397, 158] width 474 height 40
click at [615, 158] on div "5" at bounding box center [614, 158] width 20 height 20
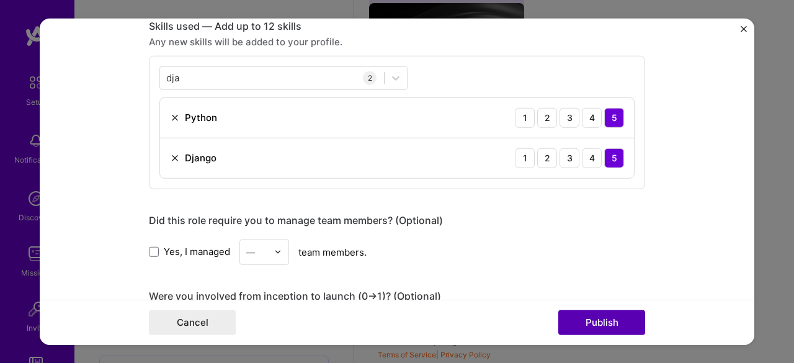
click at [623, 315] on button "Publish" at bounding box center [601, 322] width 87 height 25
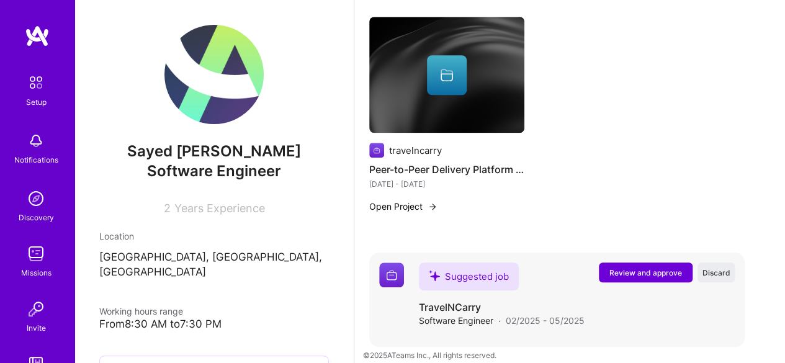
scroll to position [557, 0]
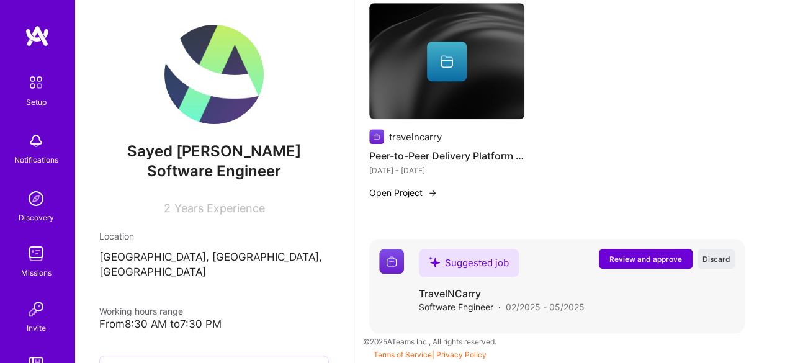
drag, startPoint x: 649, startPoint y: 261, endPoint x: 670, endPoint y: 315, distance: 57.7
click at [670, 319] on div "Suggested job TravelNCarry Software Engineer · 02/2025 - 05/2025 Review and app…" at bounding box center [577, 286] width 316 height 74
click at [637, 264] on span "Review and approve" at bounding box center [645, 259] width 73 height 11
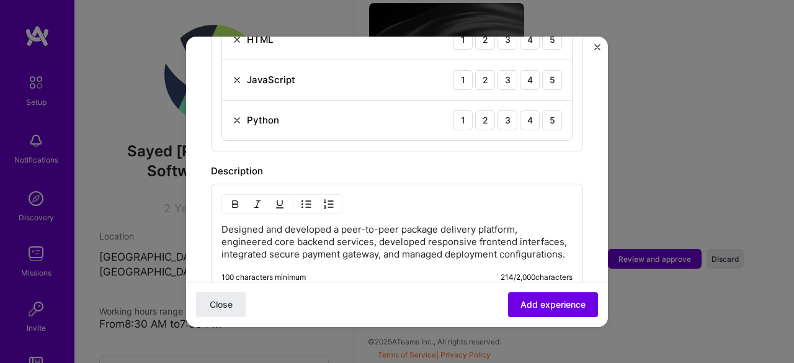
scroll to position [849, 0]
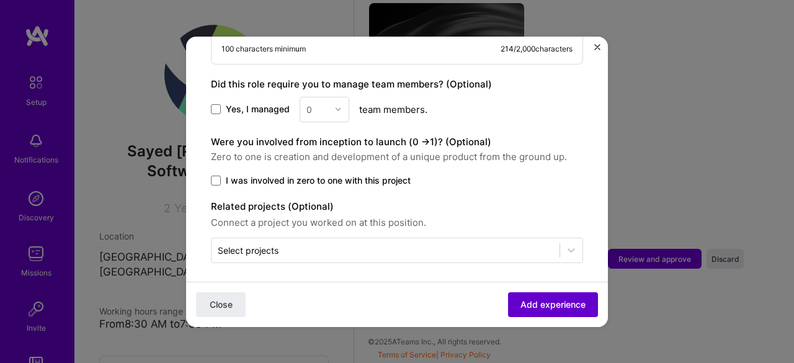
click at [558, 306] on span "Add experience" at bounding box center [552, 304] width 65 height 12
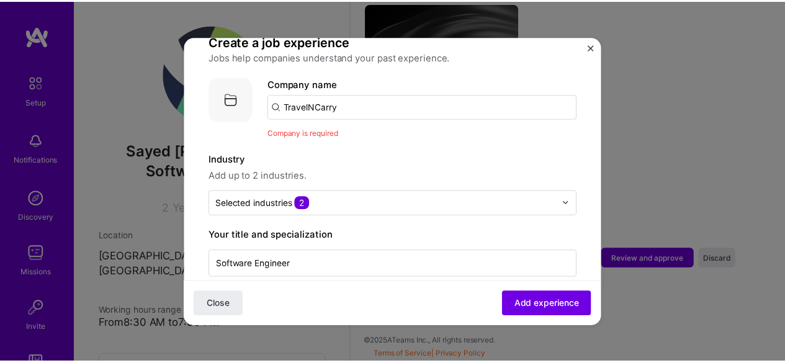
scroll to position [82, 0]
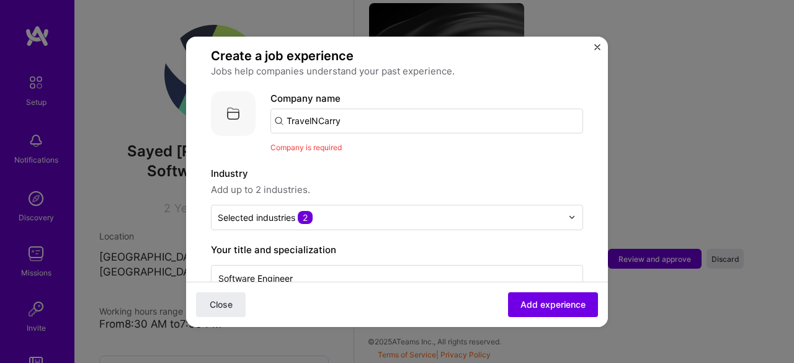
click at [395, 109] on input "TravelNCarry" at bounding box center [426, 121] width 313 height 25
drag, startPoint x: 290, startPoint y: 109, endPoint x: 337, endPoint y: 109, distance: 46.5
click at [295, 109] on input "TravelNCarry" at bounding box center [426, 121] width 313 height 25
click at [319, 143] on span "Company is required" at bounding box center [305, 147] width 71 height 9
drag, startPoint x: 371, startPoint y: 110, endPoint x: 222, endPoint y: 121, distance: 149.2
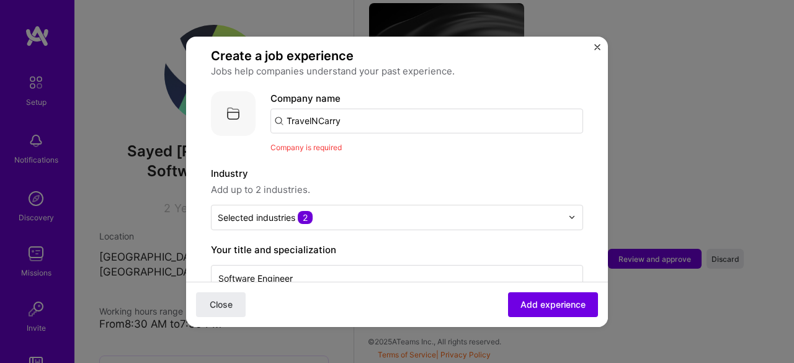
click at [222, 121] on div "Company logo Company name TravelNCarry Company is required" at bounding box center [397, 122] width 372 height 63
click at [599, 49] on img "Close" at bounding box center [597, 47] width 6 height 6
